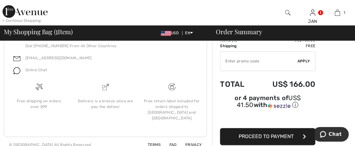
scroll to position [320, 0]
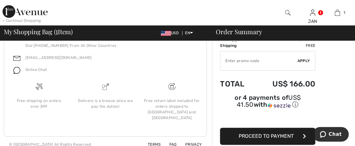
click at [292, 130] on button "Proceed to Payment" at bounding box center [267, 136] width 95 height 17
click at [288, 133] on span "Proceed to Payment" at bounding box center [266, 136] width 55 height 6
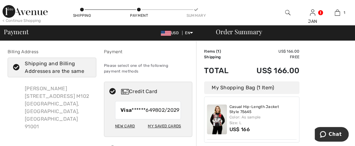
click at [155, 132] on div "My Saved Cards" at bounding box center [164, 126] width 33 height 11
radio input "true"
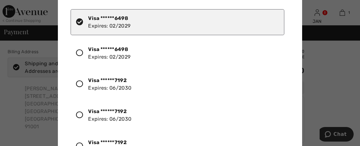
scroll to position [17, 0]
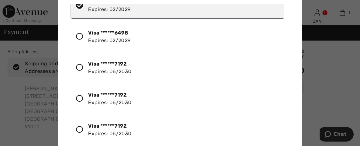
click at [79, 128] on icon at bounding box center [79, 129] width 7 height 7
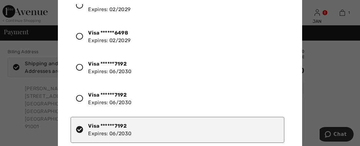
click at [200, 121] on div "Visa ******7192 Expires: 06/2030" at bounding box center [178, 130] width 214 height 26
click at [198, 120] on div "Visa ******7192 Expires: 06/2030" at bounding box center [178, 130] width 214 height 26
click at [197, 120] on div "Visa ******7192 Expires: 06/2030" at bounding box center [178, 130] width 214 height 26
click at [287, 115] on div "Visa ******6498 Expires: 02/2029 Visa ******6498 Expires: 02/2029 Visa ******71…" at bounding box center [181, 75] width 221 height 143
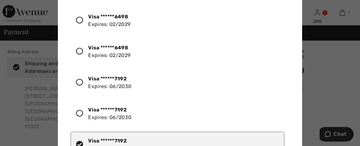
scroll to position [0, 0]
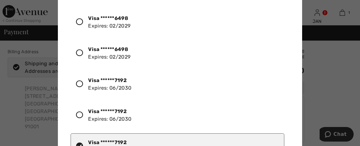
click at [261, 136] on div "Visa ******7192 Expires: 06/2030" at bounding box center [178, 147] width 214 height 26
click at [79, 83] on icon at bounding box center [79, 84] width 7 height 7
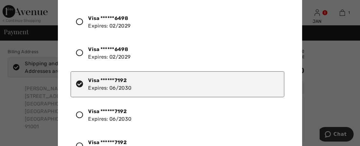
click at [90, 87] on div "Visa ******7192 Expires: 06/2030" at bounding box center [109, 84] width 43 height 15
click at [84, 86] on div at bounding box center [82, 84] width 12 height 11
click at [81, 85] on icon at bounding box center [79, 84] width 7 height 7
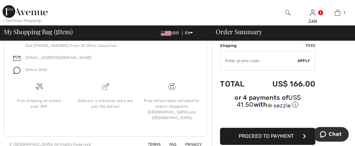
click at [266, 128] on button "Proceed to Payment" at bounding box center [267, 136] width 95 height 17
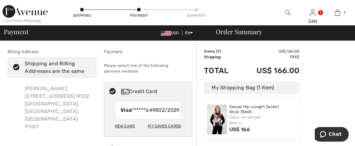
click at [130, 132] on div "New Card" at bounding box center [125, 126] width 20 height 11
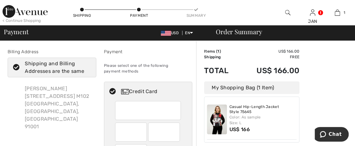
click at [119, 108] on div at bounding box center [148, 110] width 66 height 19
radio input "true"
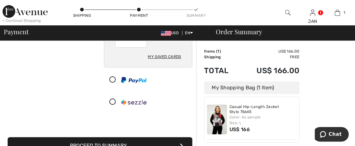
scroll to position [127, 0]
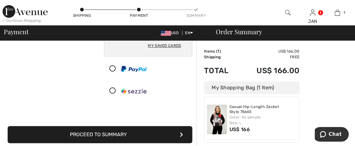
click at [182, 133] on icon "submit" at bounding box center [181, 134] width 3 height 5
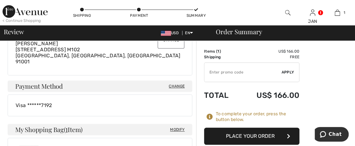
scroll to position [254, 0]
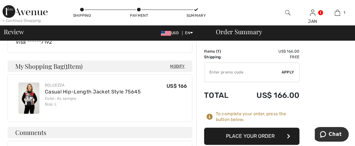
click at [246, 133] on button "Place Your Order" at bounding box center [251, 136] width 95 height 17
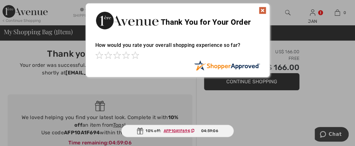
click at [261, 7] on img at bounding box center [263, 11] width 8 height 8
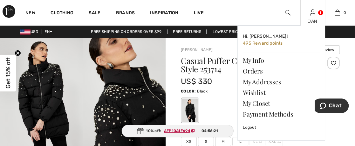
click at [314, 15] on img at bounding box center [312, 13] width 5 height 8
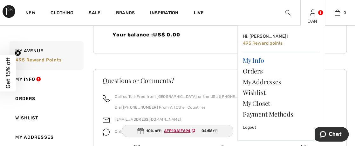
scroll to position [246, 0]
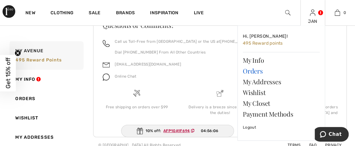
click at [249, 70] on link "Orders" at bounding box center [281, 71] width 77 height 11
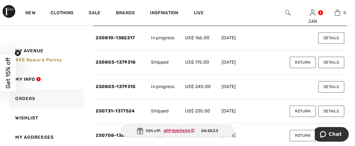
scroll to position [127, 0]
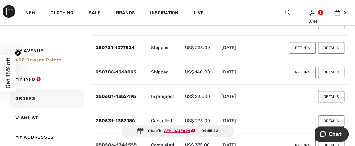
click at [322, 69] on button "Details" at bounding box center [331, 72] width 26 height 11
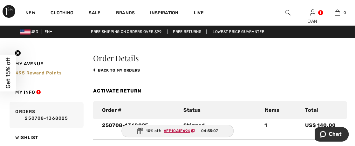
scroll to position [64, 0]
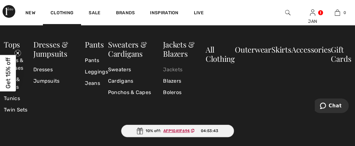
click at [168, 69] on link "Jackets" at bounding box center [184, 69] width 42 height 11
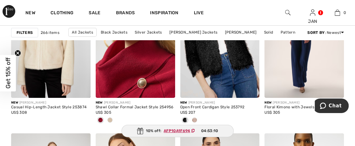
scroll to position [953, 0]
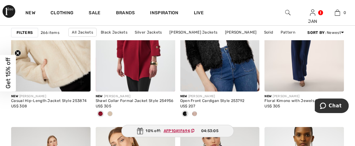
click at [59, 72] on img at bounding box center [50, 32] width 79 height 119
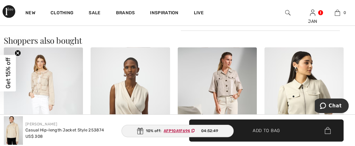
scroll to position [445, 0]
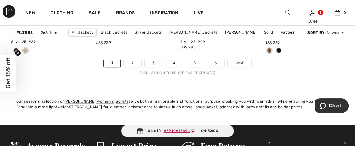
scroll to position [2335, 0]
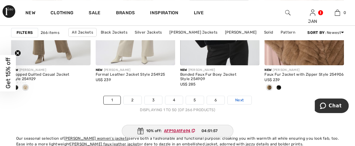
click at [240, 99] on span "Next" at bounding box center [239, 101] width 9 height 6
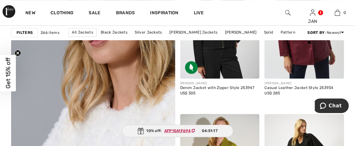
scroll to position [1271, 0]
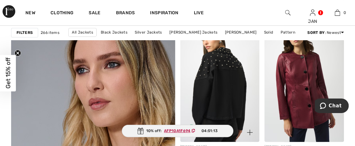
click at [224, 81] on img at bounding box center [219, 83] width 79 height 119
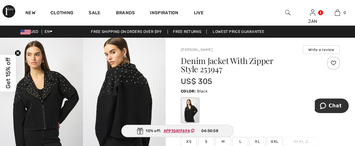
click at [115, 72] on img at bounding box center [124, 100] width 83 height 124
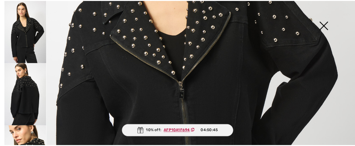
scroll to position [127, 0]
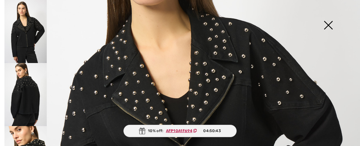
click at [135, 76] on img at bounding box center [180, 142] width 360 height 539
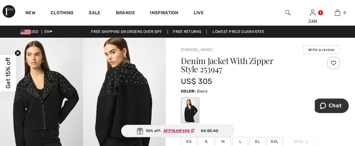
click at [135, 76] on img at bounding box center [124, 100] width 83 height 124
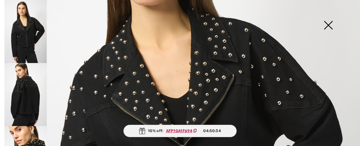
click at [329, 24] on img at bounding box center [328, 26] width 32 height 33
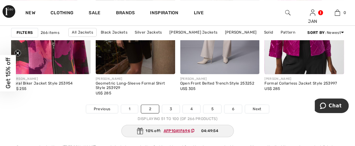
scroll to position [2351, 0]
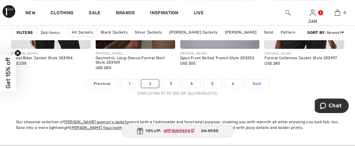
click at [254, 81] on span "Next" at bounding box center [257, 84] width 9 height 6
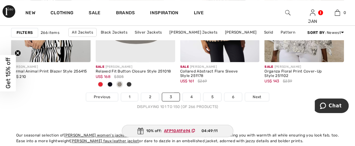
scroll to position [2351, 0]
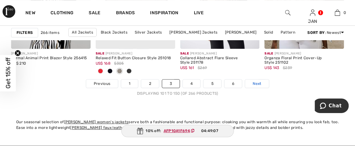
click at [255, 82] on span "Next" at bounding box center [257, 84] width 9 height 6
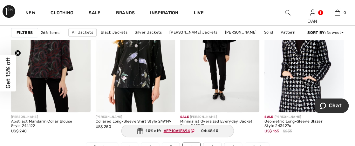
scroll to position [2351, 0]
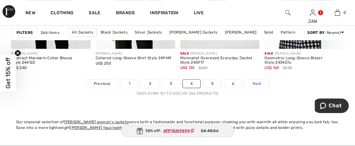
click at [251, 82] on link "Next" at bounding box center [257, 84] width 24 height 8
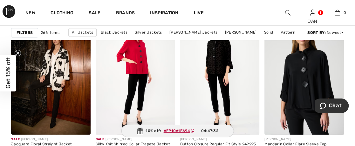
scroll to position [381, 0]
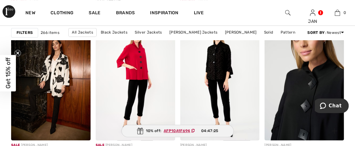
click at [293, 93] on img at bounding box center [303, 81] width 79 height 119
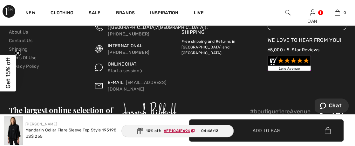
scroll to position [1992, 0]
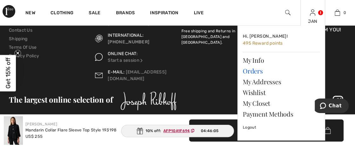
click at [252, 70] on link "Orders" at bounding box center [281, 71] width 77 height 11
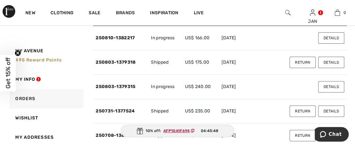
scroll to position [127, 0]
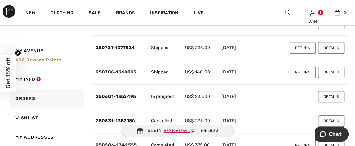
click at [327, 118] on button "Details" at bounding box center [331, 121] width 26 height 11
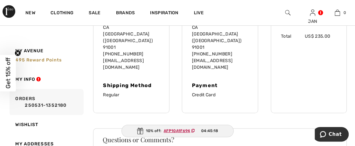
scroll to position [187, 0]
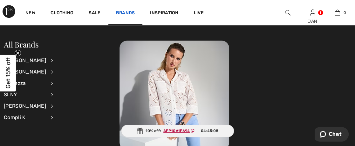
click at [129, 12] on link "Brands" at bounding box center [125, 13] width 19 height 7
click at [31, 70] on div "[PERSON_NAME]" at bounding box center [25, 71] width 42 height 11
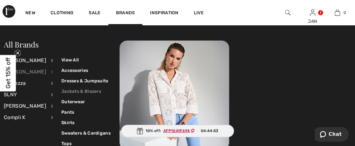
click at [66, 91] on link "Jackets & Blazers" at bounding box center [85, 91] width 49 height 10
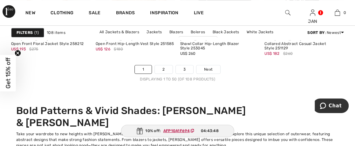
scroll to position [2351, 0]
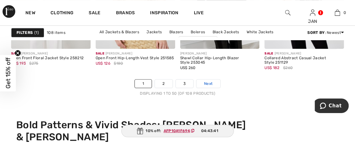
click at [206, 81] on span "Next" at bounding box center [208, 84] width 9 height 6
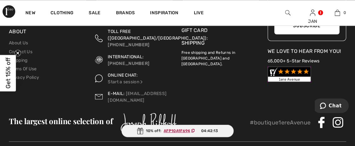
scroll to position [2621, 0]
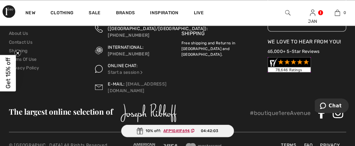
click at [168, 144] on img at bounding box center [170, 146] width 15 height 5
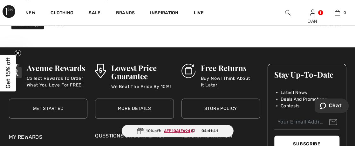
scroll to position [2365, 0]
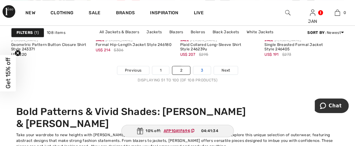
click at [201, 67] on link "3" at bounding box center [201, 70] width 17 height 8
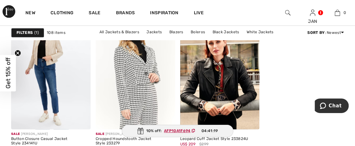
scroll to position [381, 0]
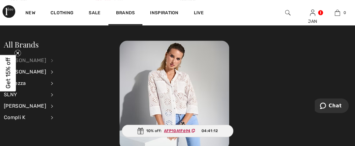
click at [31, 58] on div "[PERSON_NAME]" at bounding box center [25, 60] width 42 height 11
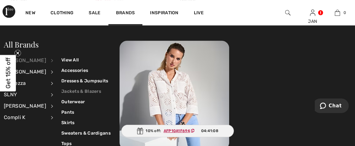
click at [65, 89] on link "Jackets & Blazers" at bounding box center [85, 91] width 49 height 10
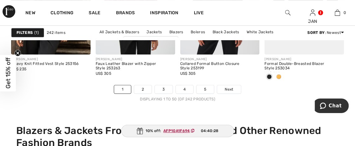
scroll to position [2351, 0]
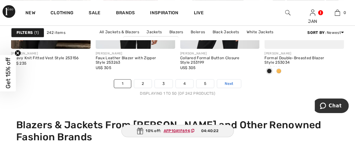
click at [229, 81] on span "Next" at bounding box center [229, 84] width 9 height 6
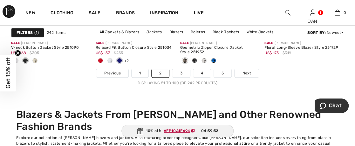
scroll to position [2351, 0]
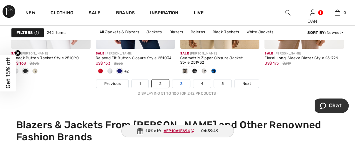
click at [180, 81] on link "3" at bounding box center [180, 84] width 17 height 8
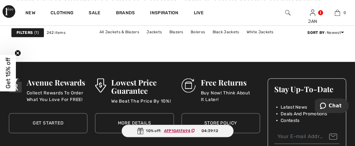
scroll to position [2542, 0]
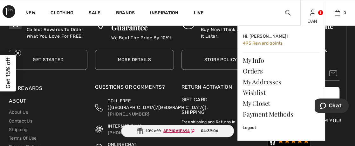
click at [314, 14] on img at bounding box center [312, 13] width 5 height 8
click at [254, 72] on link "Orders" at bounding box center [281, 71] width 77 height 11
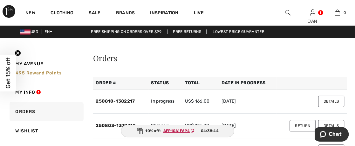
click at [325, 103] on button "Details" at bounding box center [331, 101] width 26 height 11
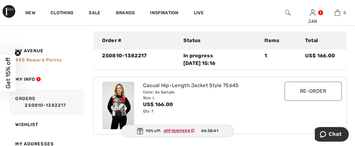
scroll to position [64, 0]
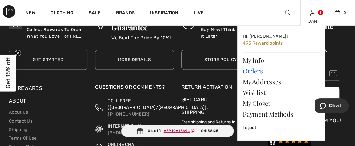
click at [259, 71] on link "Orders" at bounding box center [281, 71] width 77 height 11
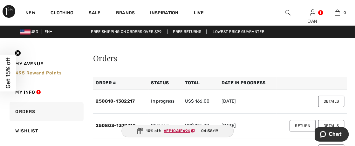
scroll to position [64, 0]
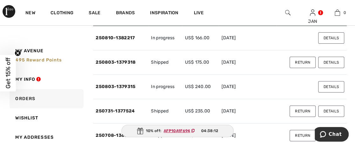
click at [322, 62] on button "Details" at bounding box center [331, 62] width 26 height 11
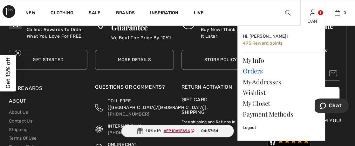
click at [259, 69] on link "Orders" at bounding box center [281, 71] width 77 height 11
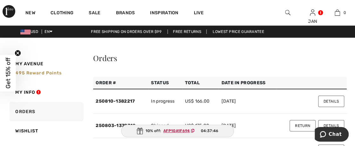
scroll to position [64, 0]
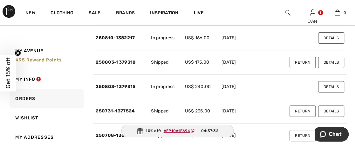
click at [328, 86] on button "Details" at bounding box center [331, 86] width 26 height 11
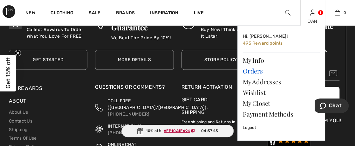
click at [257, 71] on link "Orders" at bounding box center [281, 71] width 77 height 11
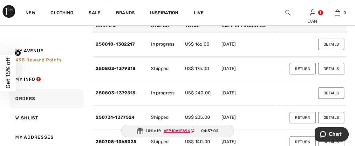
scroll to position [64, 0]
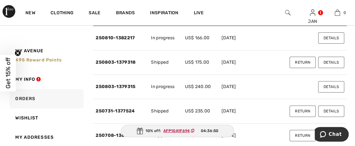
click at [325, 62] on button "Details" at bounding box center [331, 62] width 26 height 11
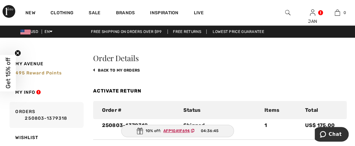
scroll to position [0, 0]
click at [122, 69] on link "back to My Orders" at bounding box center [116, 70] width 47 height 4
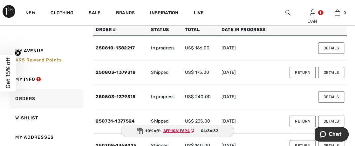
scroll to position [64, 0]
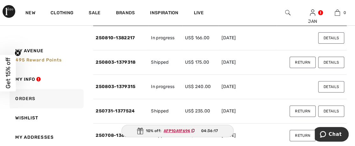
click at [330, 87] on button "Details" at bounding box center [331, 86] width 26 height 11
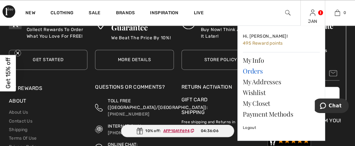
click at [258, 69] on link "Orders" at bounding box center [281, 71] width 77 height 11
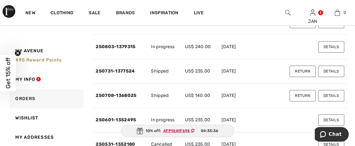
scroll to position [111, 0]
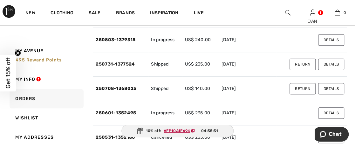
click at [327, 38] on button "Details" at bounding box center [331, 39] width 26 height 11
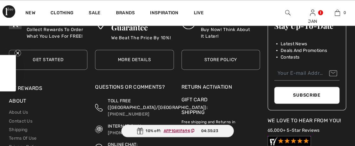
scroll to position [2542, 0]
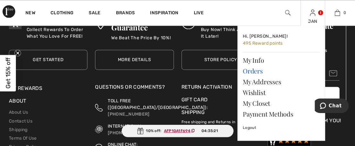
click at [258, 70] on link "Orders" at bounding box center [281, 71] width 77 height 11
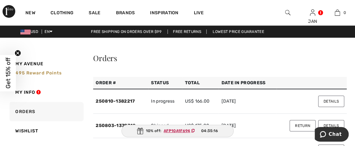
scroll to position [64, 0]
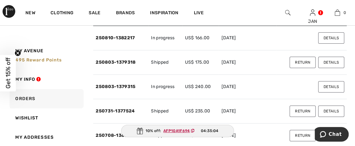
click at [304, 112] on button "Return" at bounding box center [302, 111] width 26 height 11
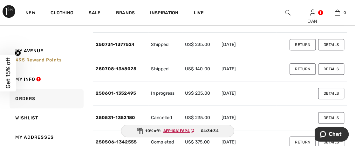
scroll to position [116, 0]
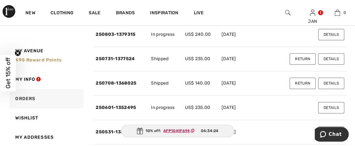
click at [324, 83] on button "Details" at bounding box center [331, 83] width 26 height 11
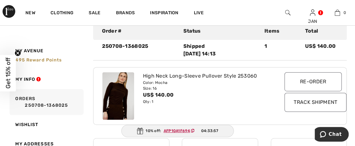
scroll to position [73, 0]
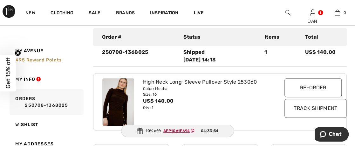
click at [117, 102] on img at bounding box center [118, 102] width 32 height 48
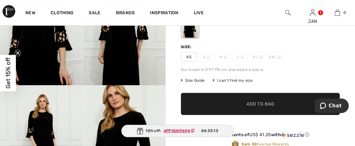
scroll to position [64, 0]
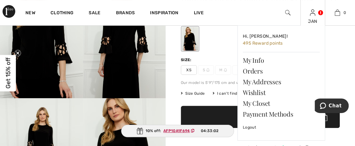
click at [310, 17] on div "JAN Hi, [PERSON_NAME]! 495 Reward points My Info Orders My Addresses Wishlist M…" at bounding box center [312, 12] width 25 height 25
click at [252, 68] on link "Orders" at bounding box center [281, 71] width 77 height 11
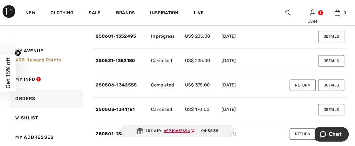
scroll to position [191, 0]
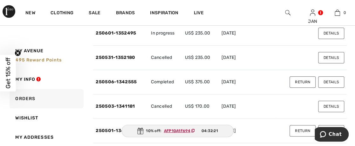
click at [320, 78] on button "Details" at bounding box center [331, 82] width 26 height 11
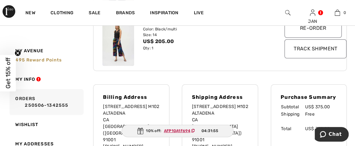
click at [121, 49] on img at bounding box center [118, 43] width 32 height 48
click at [164, 42] on div "US$ 205.00" at bounding box center [210, 42] width 134 height 8
